Goal: Transaction & Acquisition: Purchase product/service

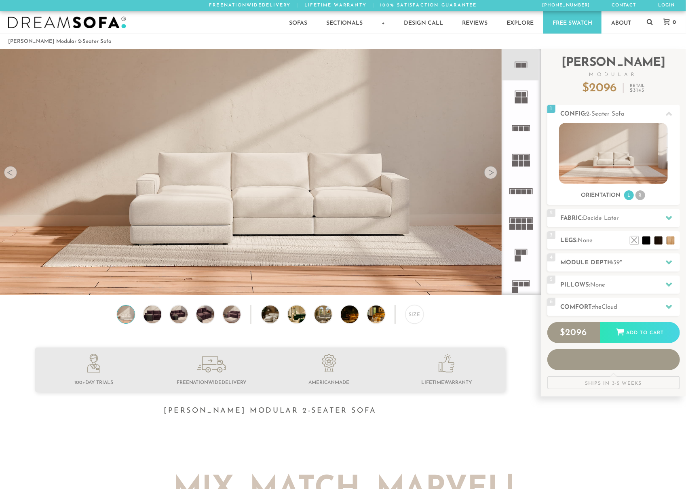
scroll to position [9187, 686]
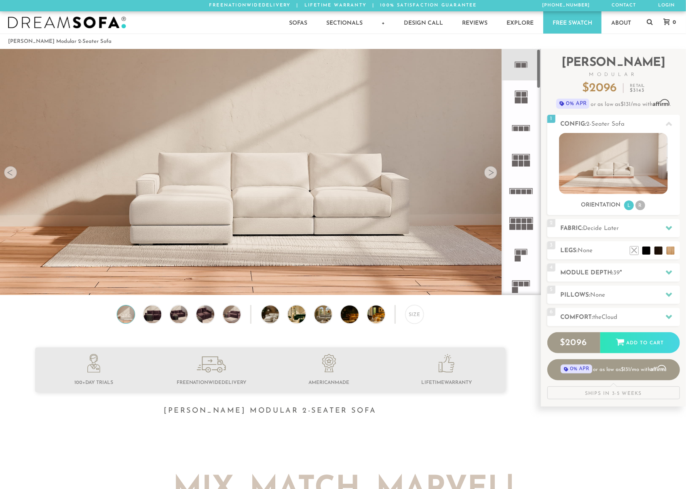
click at [460, 373] on li at bounding box center [447, 371] width 118 height 34
click at [647, 251] on li at bounding box center [634, 238] width 32 height 32
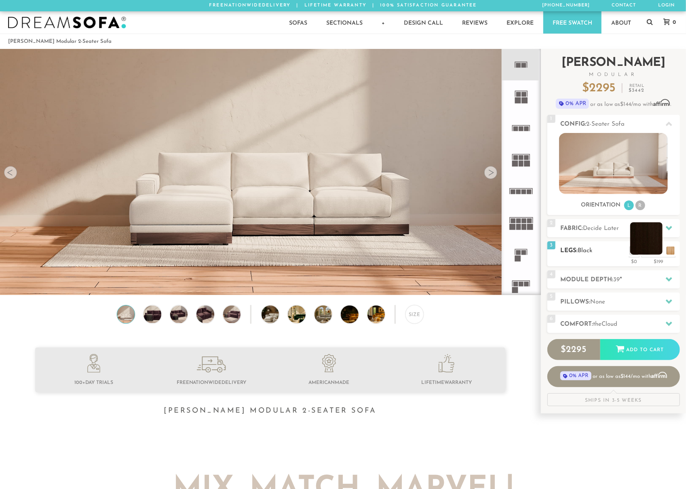
click at [658, 253] on li at bounding box center [646, 238] width 32 height 32
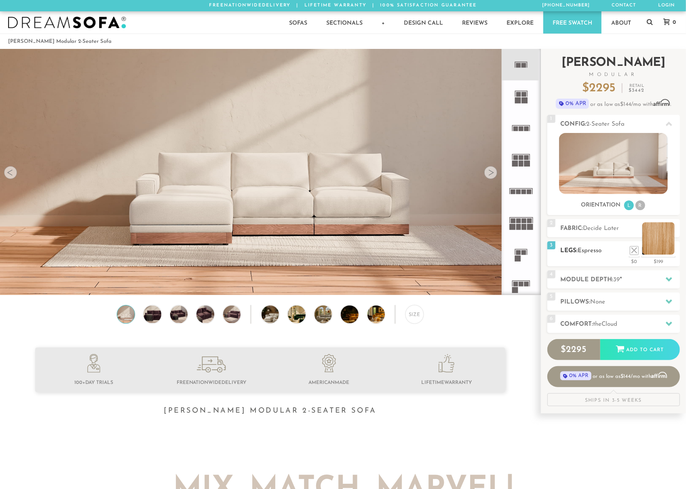
click at [670, 251] on li at bounding box center [658, 238] width 32 height 32
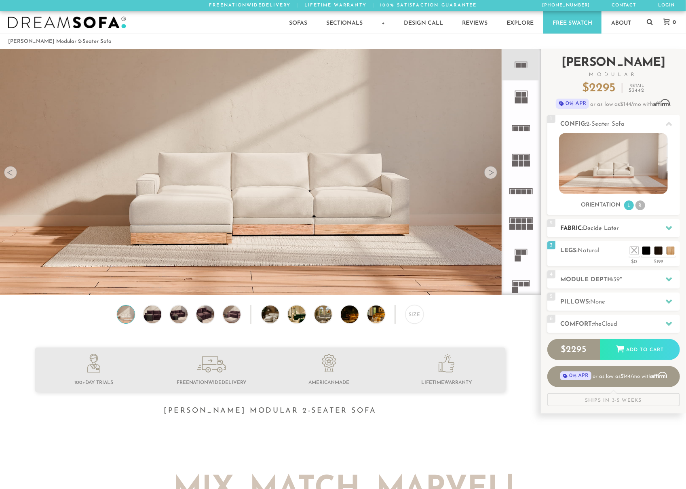
click at [648, 229] on h2 "Fabric: Decide Later" at bounding box center [620, 228] width 119 height 9
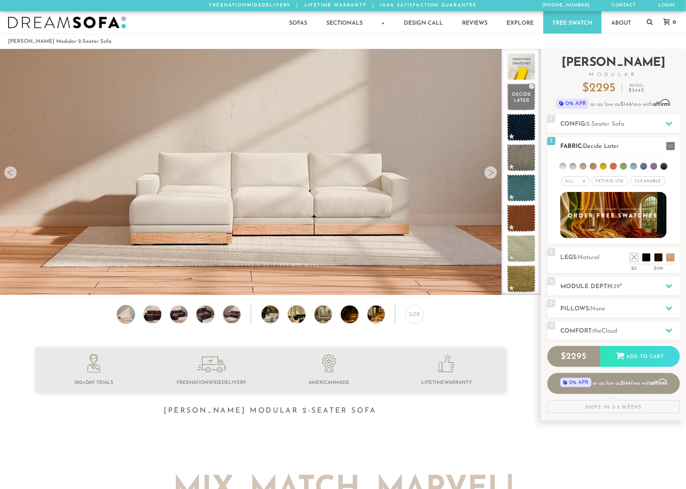
click at [603, 167] on li at bounding box center [603, 166] width 7 height 7
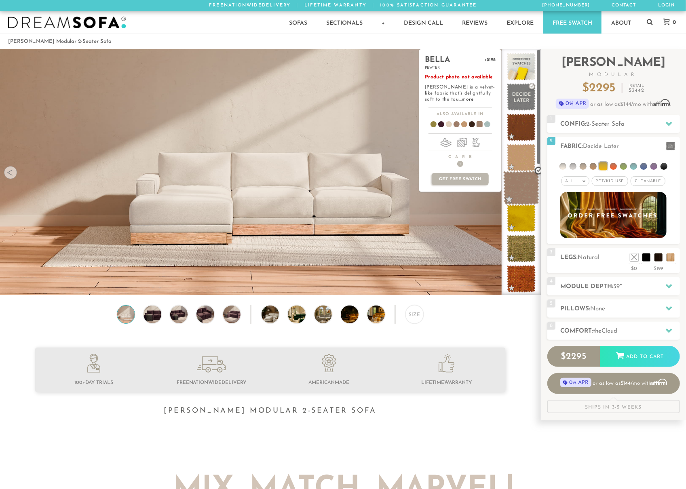
click at [526, 181] on span at bounding box center [521, 188] width 36 height 34
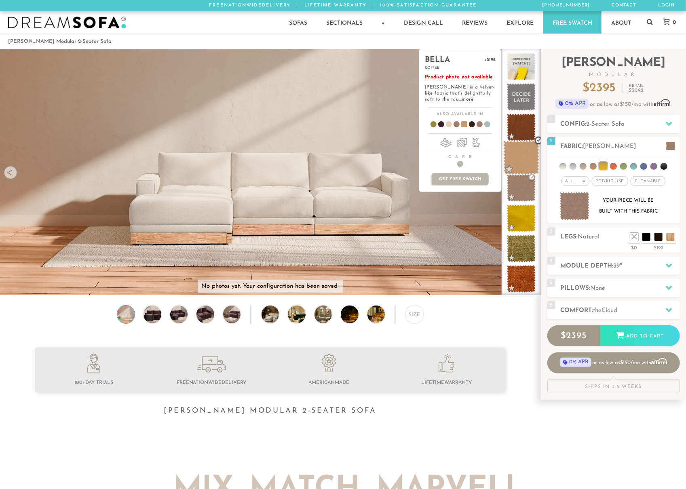
click at [526, 163] on span at bounding box center [521, 158] width 36 height 34
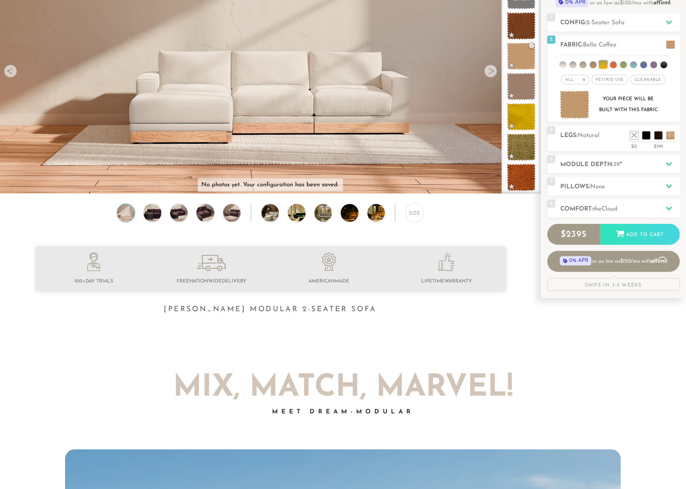
scroll to position [42, 0]
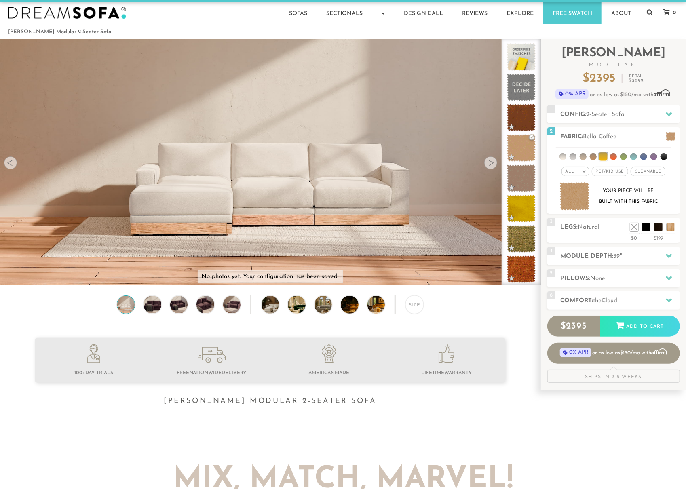
scroll to position [0, 0]
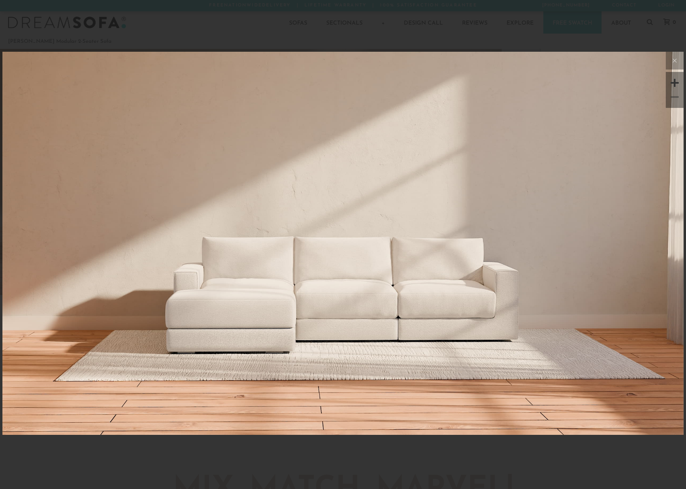
click at [658, 50] on div at bounding box center [343, 244] width 686 height 489
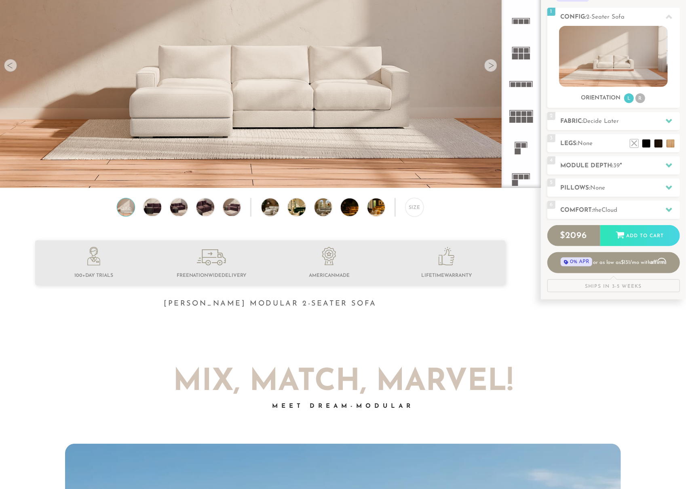
scroll to position [126, 0]
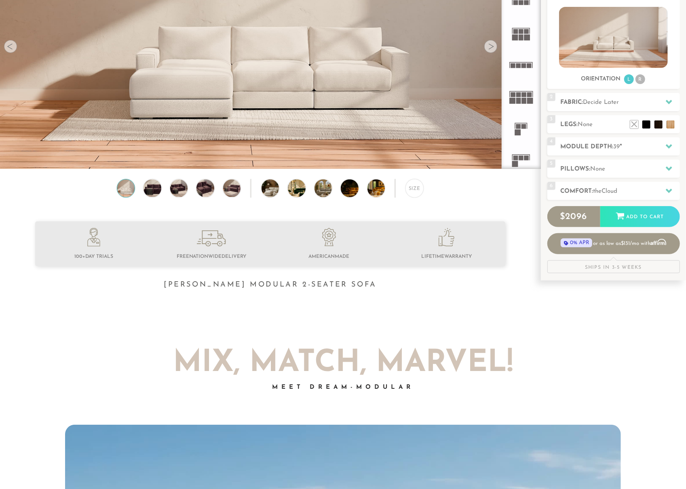
click at [631, 268] on div "Ships in 3-5 Weeks" at bounding box center [613, 266] width 133 height 13
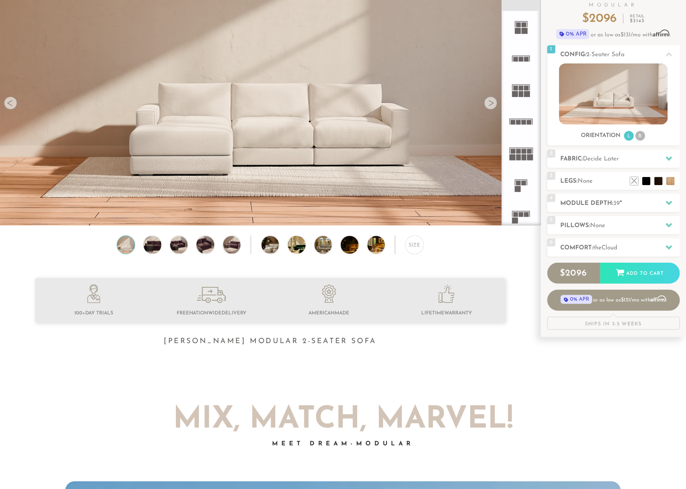
scroll to position [0, 0]
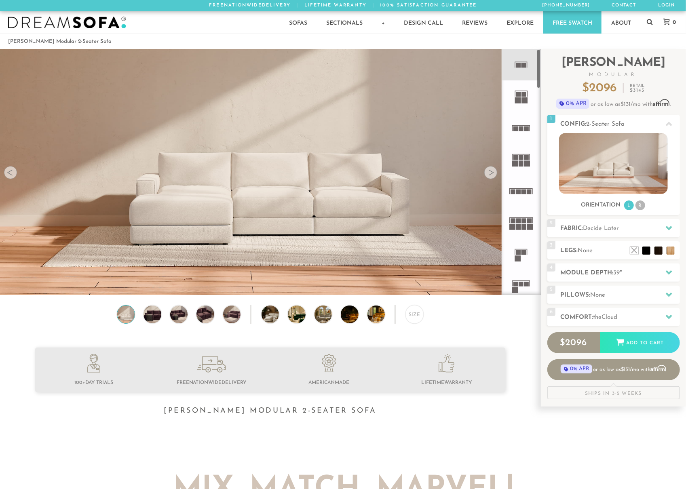
click at [507, 312] on div "Size" at bounding box center [270, 316] width 540 height 22
